Goal: Transaction & Acquisition: Obtain resource

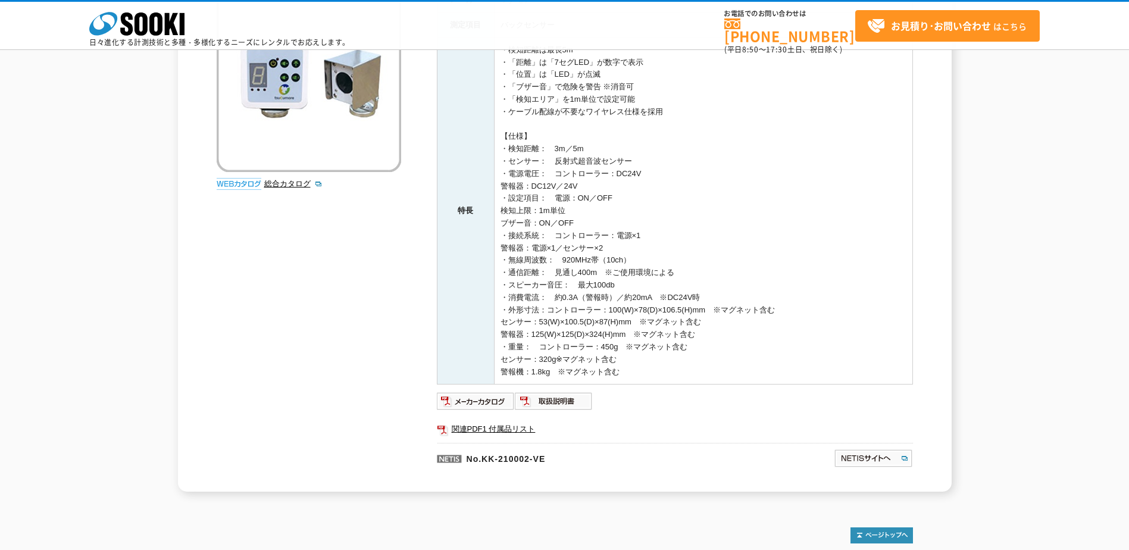
scroll to position [290, 0]
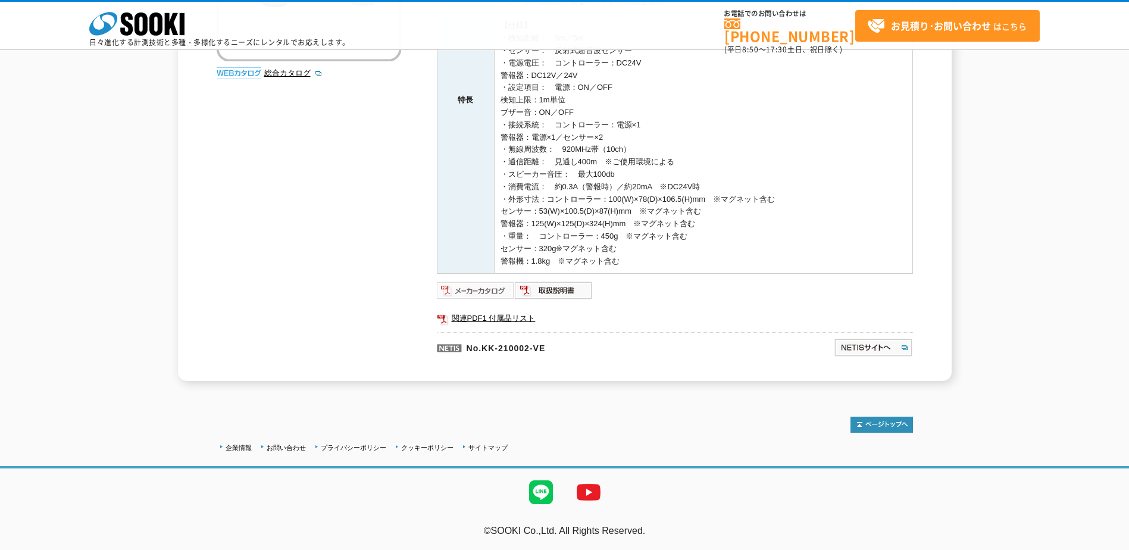
click at [484, 287] on img at bounding box center [476, 290] width 78 height 19
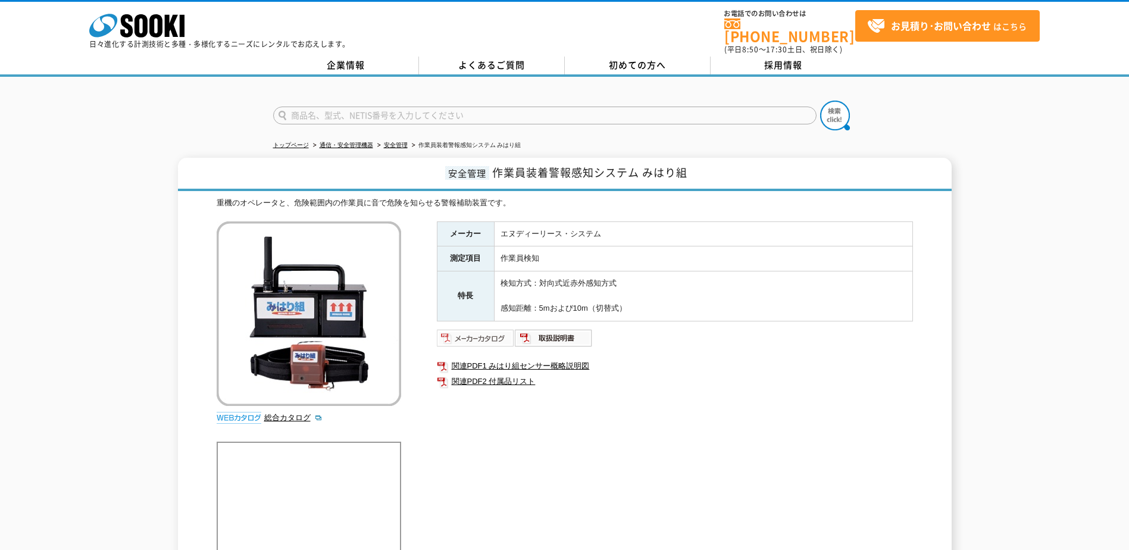
click at [484, 336] on img at bounding box center [476, 337] width 78 height 19
